Goal: Transaction & Acquisition: Purchase product/service

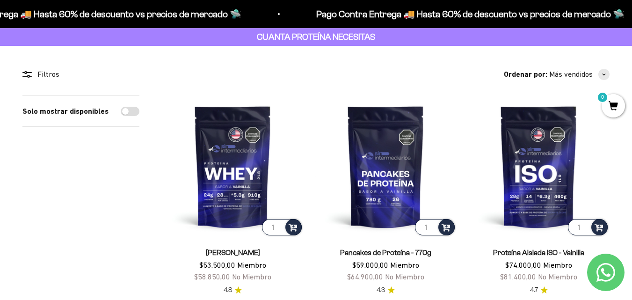
scroll to position [94, 0]
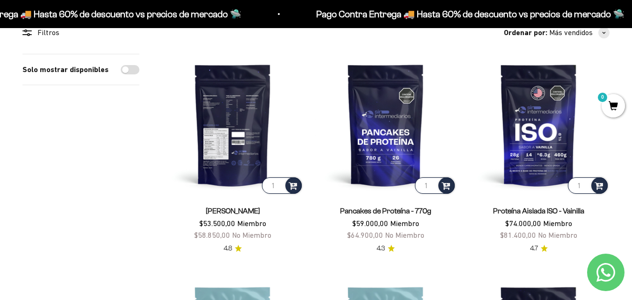
click at [225, 128] on img at bounding box center [233, 125] width 142 height 142
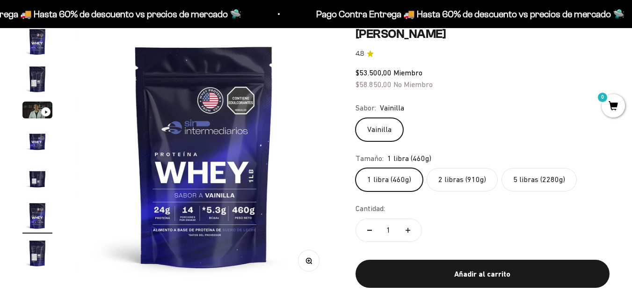
scroll to position [0, 1319]
click at [467, 174] on label "2 libras (910g)" at bounding box center [462, 179] width 71 height 23
click at [356, 168] on input "2 libras (910g)" at bounding box center [355, 168] width 0 height 0
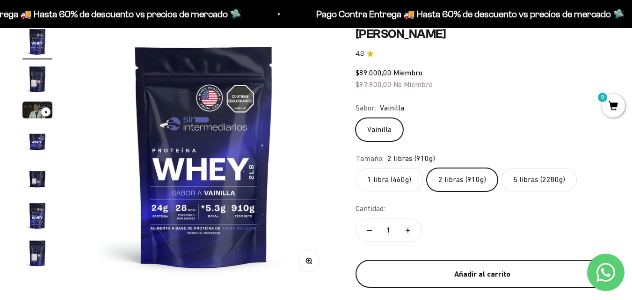
click at [468, 284] on button "Añadir al carrito" at bounding box center [483, 274] width 254 height 28
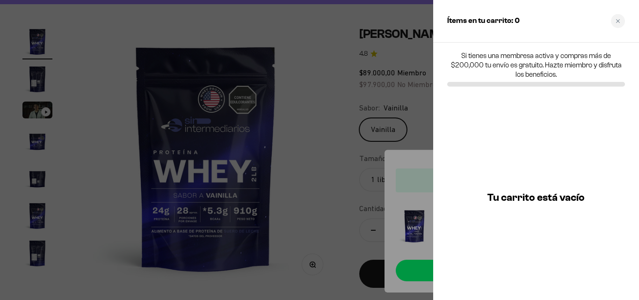
click at [351, 227] on div at bounding box center [319, 150] width 639 height 300
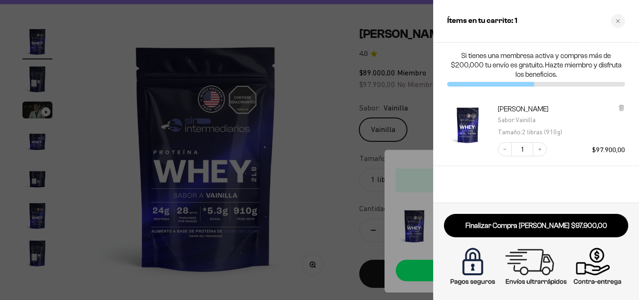
click at [330, 129] on div at bounding box center [319, 150] width 639 height 300
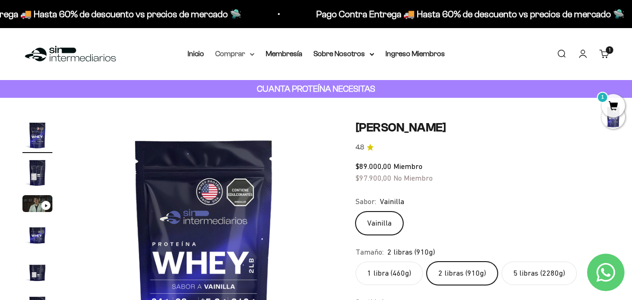
click at [243, 53] on summary "Comprar" at bounding box center [234, 54] width 39 height 12
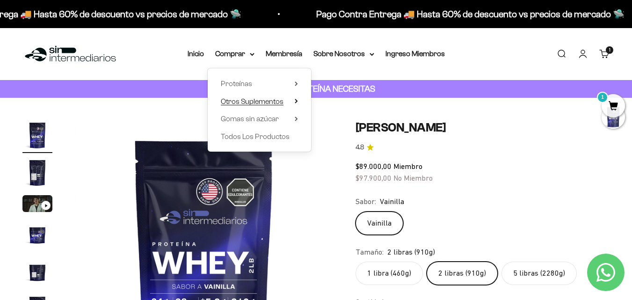
click at [249, 103] on span "Otros Suplementos" at bounding box center [252, 101] width 63 height 8
click at [240, 51] on summary "Comprar" at bounding box center [234, 54] width 39 height 12
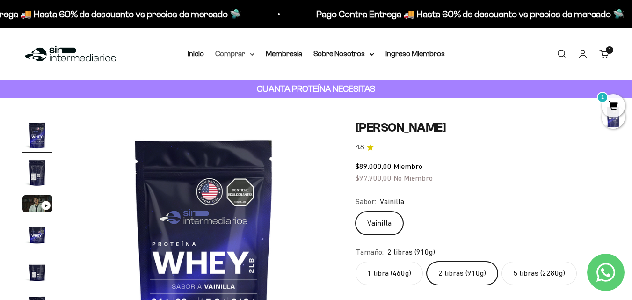
click at [240, 51] on summary "Comprar" at bounding box center [234, 54] width 39 height 12
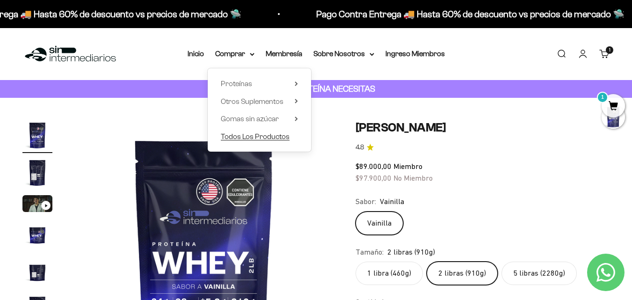
click at [253, 134] on span "Todos Los Productos" at bounding box center [255, 136] width 69 height 8
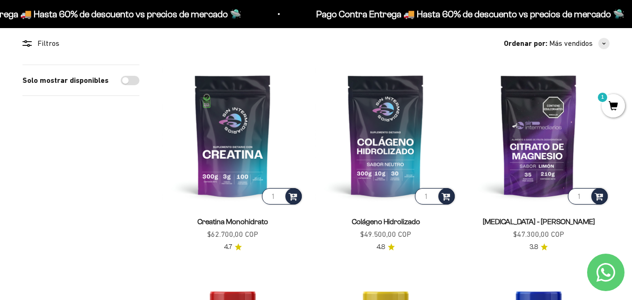
scroll to position [140, 0]
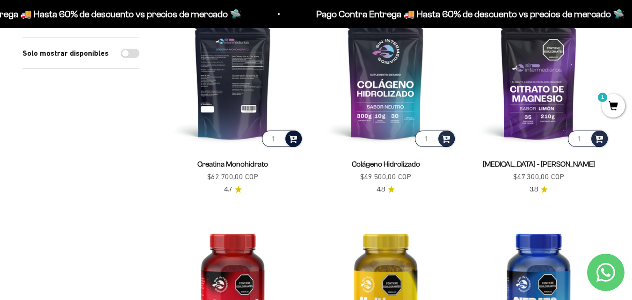
click at [298, 133] on div at bounding box center [293, 139] width 16 height 16
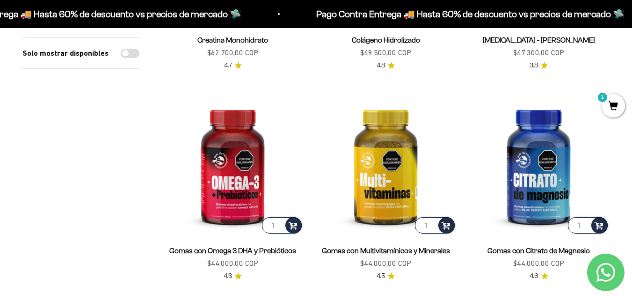
scroll to position [281, 0]
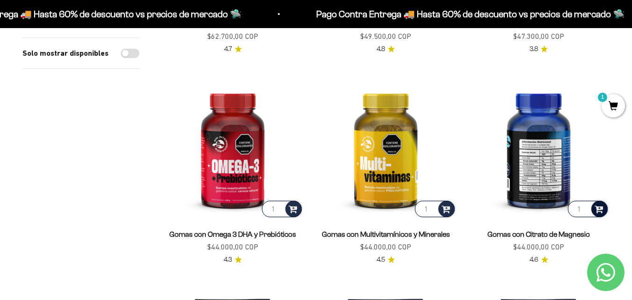
click at [598, 207] on span at bounding box center [599, 208] width 9 height 11
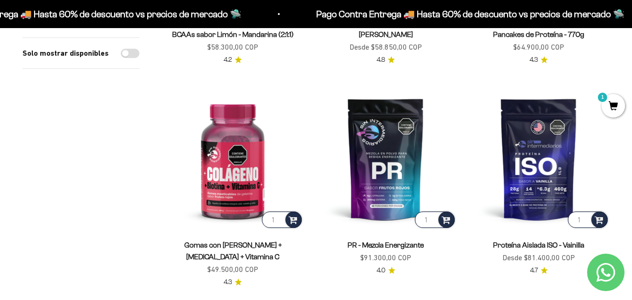
scroll to position [702, 0]
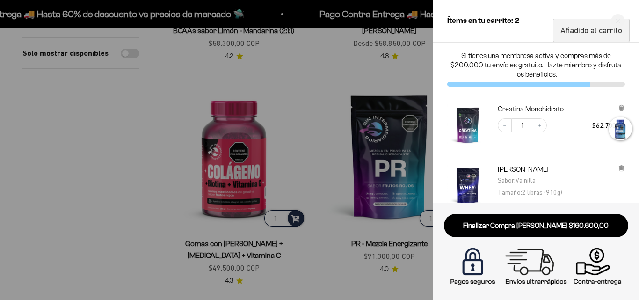
click at [114, 159] on div at bounding box center [319, 150] width 639 height 300
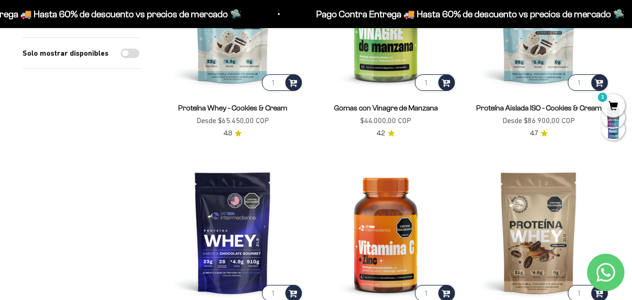
scroll to position [1123, 0]
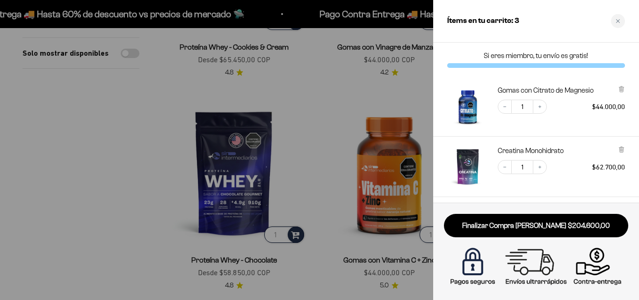
click at [84, 140] on div at bounding box center [319, 150] width 639 height 300
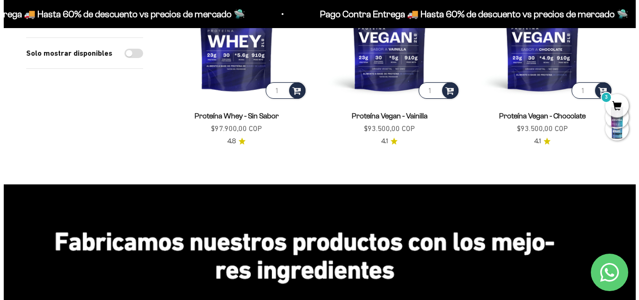
scroll to position [1731, 0]
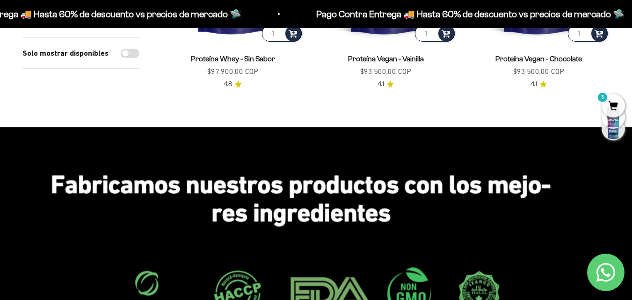
click at [608, 112] on span "3" at bounding box center [613, 105] width 23 height 23
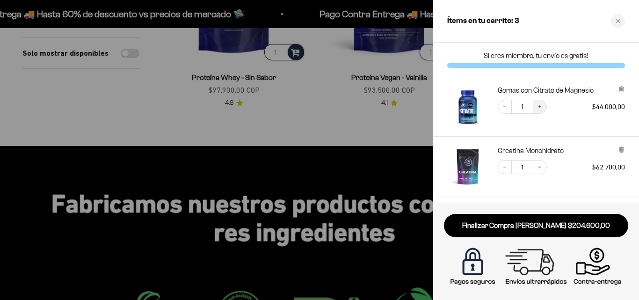
click at [539, 105] on icon "Increase quantity" at bounding box center [540, 107] width 6 height 6
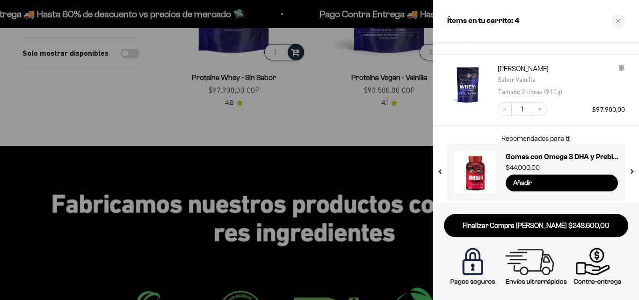
scroll to position [147, 0]
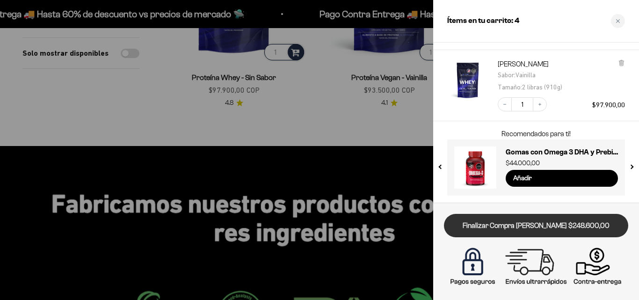
click at [548, 225] on link "Finalizar Compra [PERSON_NAME] $248.600,00" at bounding box center [536, 226] width 184 height 24
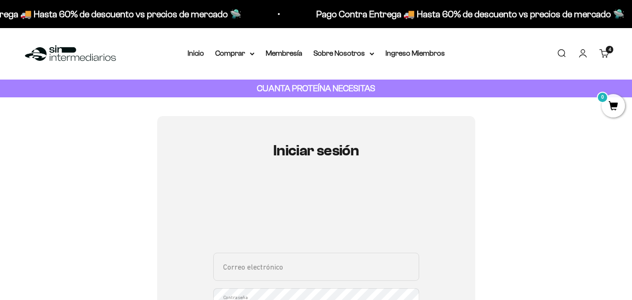
scroll to position [140, 0]
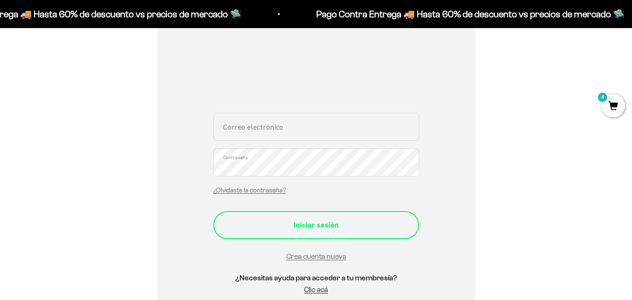
type input "[EMAIL_ADDRESS][DOMAIN_NAME]"
click at [316, 219] on button "Iniciar sesión" at bounding box center [316, 225] width 206 height 28
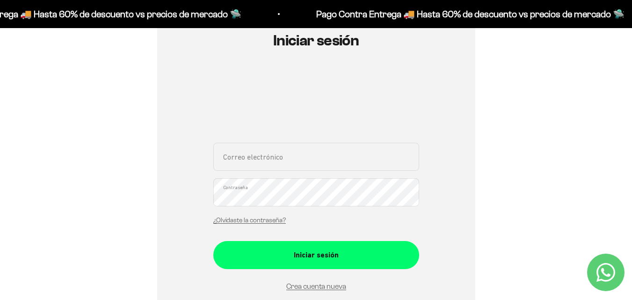
scroll to position [140, 0]
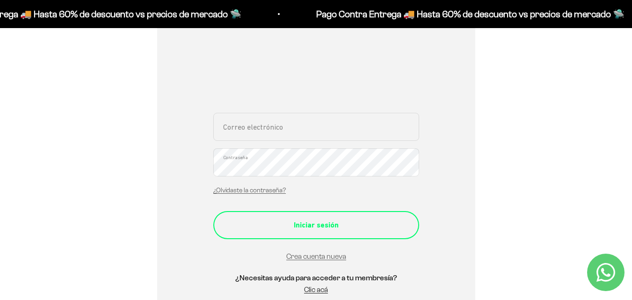
type input "[EMAIL_ADDRESS][DOMAIN_NAME]"
click at [358, 222] on div "Iniciar sesión" at bounding box center [316, 225] width 168 height 12
